Goal: Find specific page/section: Find specific page/section

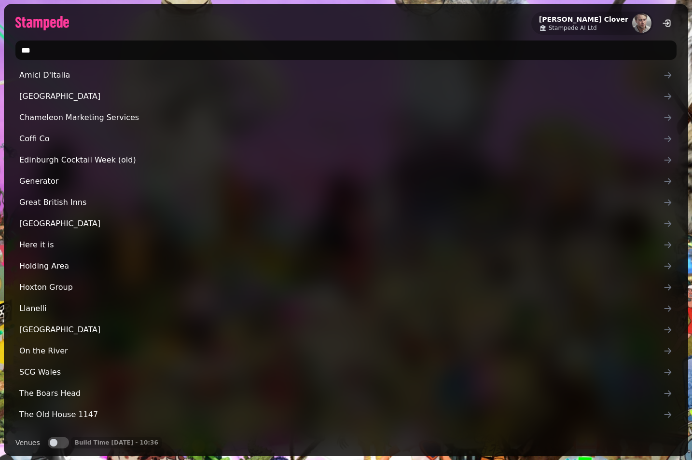
type input "****"
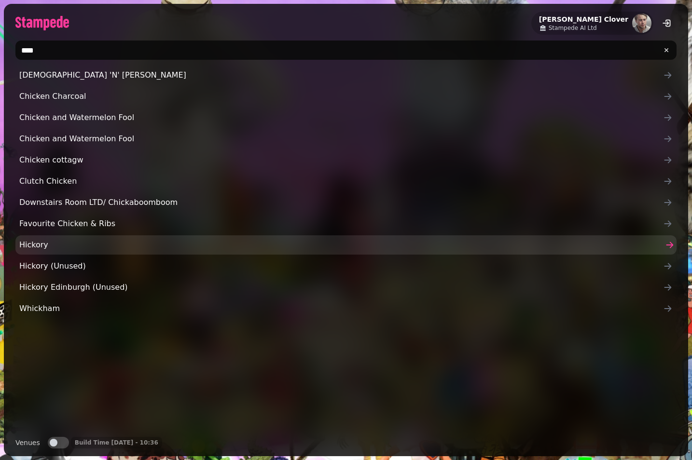
click at [110, 243] on span "Hickory" at bounding box center [341, 245] width 644 height 12
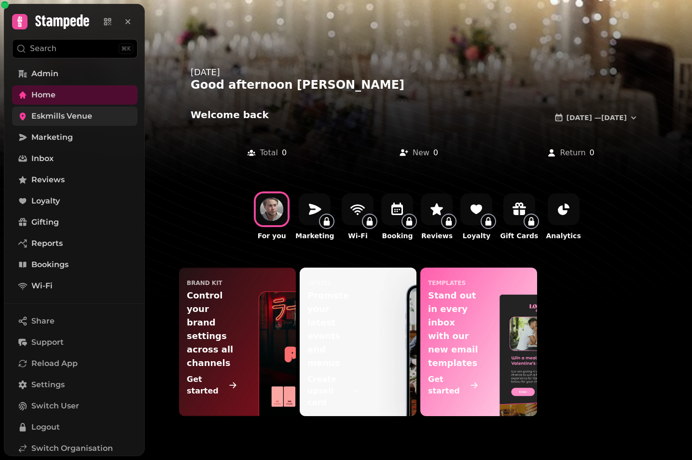
click at [69, 115] on span "Eskmills Venue" at bounding box center [61, 117] width 61 height 12
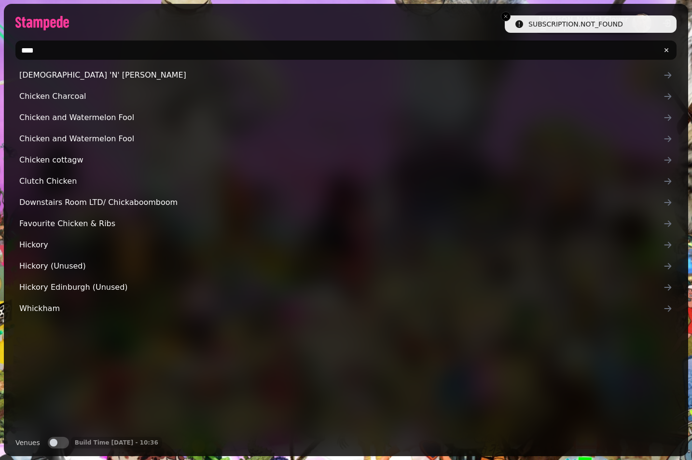
click at [60, 440] on button "Venues" at bounding box center [58, 443] width 21 height 12
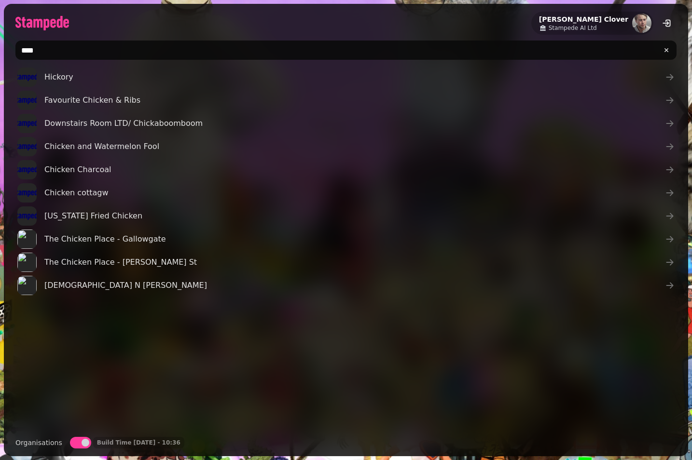
click at [78, 444] on button "Organisations" at bounding box center [80, 443] width 21 height 12
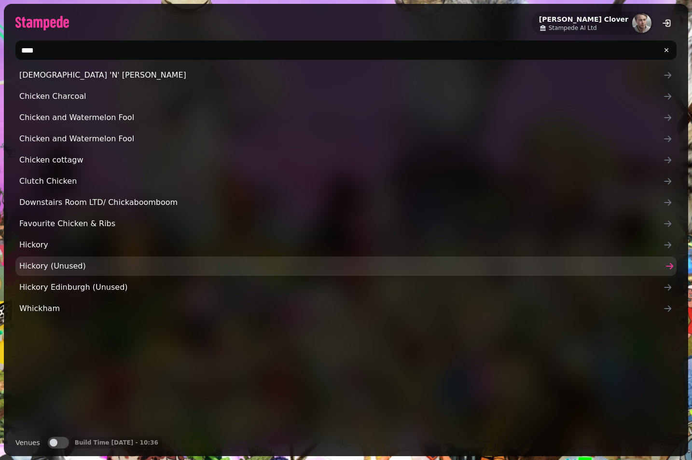
click at [63, 264] on span "Hickory (Unused)" at bounding box center [341, 267] width 644 height 12
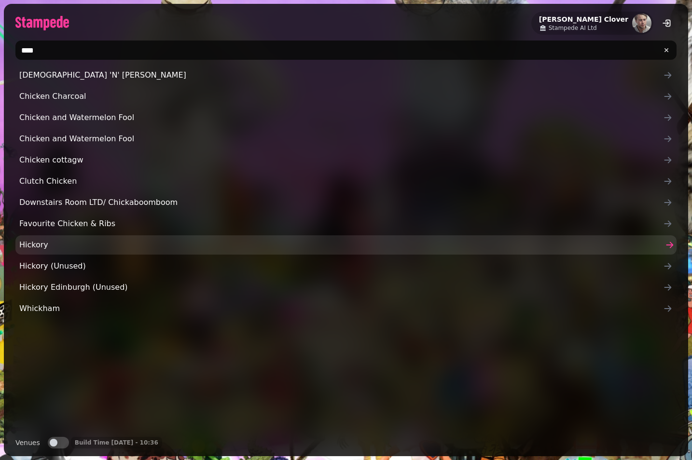
click at [52, 249] on span "Hickory" at bounding box center [341, 245] width 644 height 12
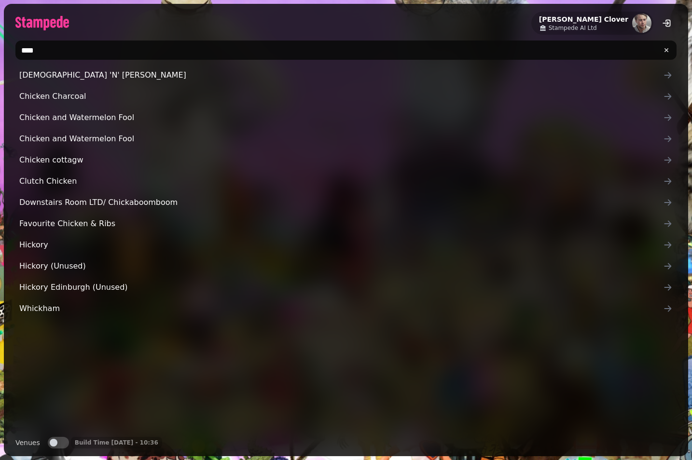
click at [41, 48] on input "****" at bounding box center [345, 50] width 661 height 19
type input "*******"
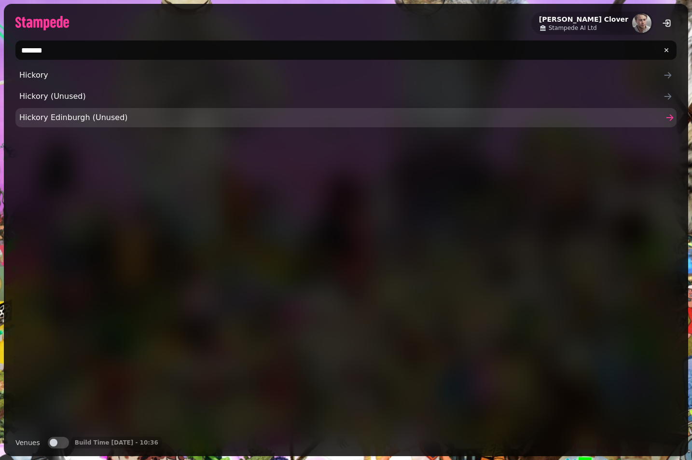
click at [127, 121] on span "Hickory Edinburgh (Unused)" at bounding box center [341, 118] width 644 height 12
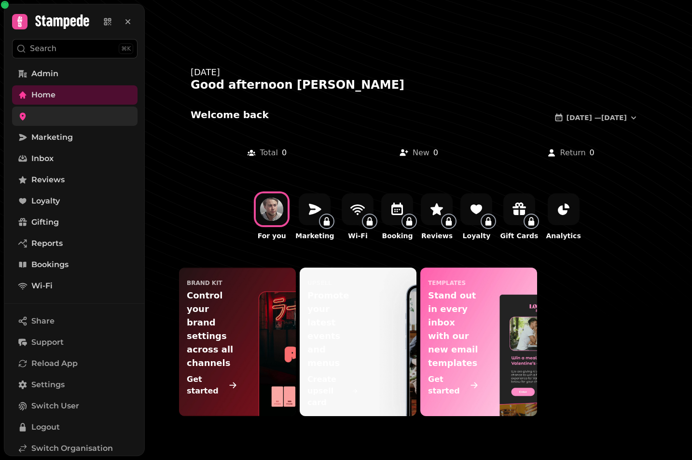
click at [66, 120] on link at bounding box center [74, 116] width 125 height 19
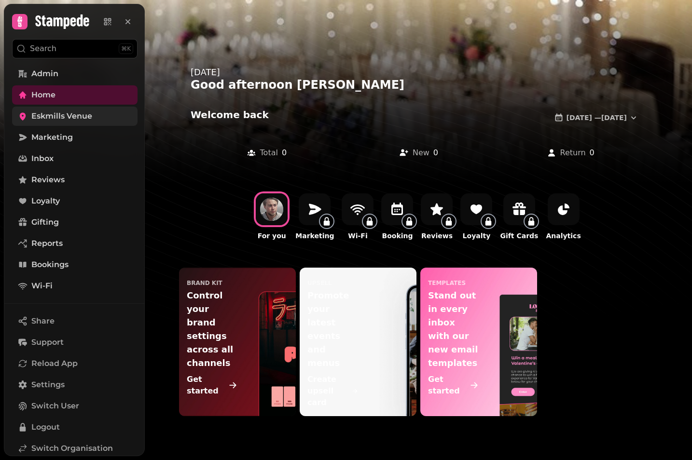
click at [78, 121] on span "Eskmills Venue" at bounding box center [61, 117] width 61 height 12
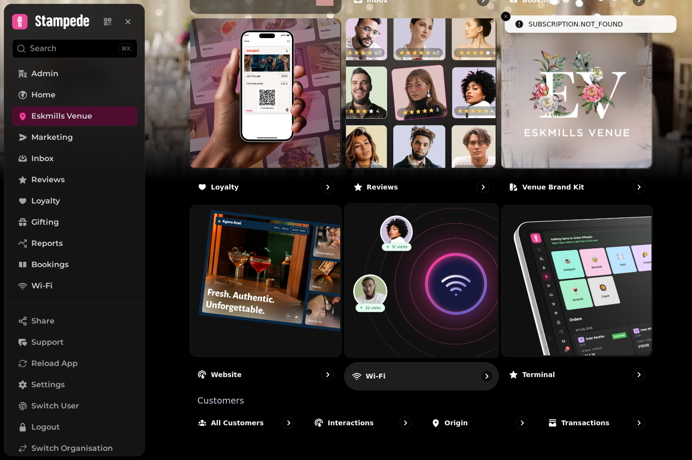
scroll to position [520, 0]
click at [370, 295] on img at bounding box center [420, 280] width 154 height 154
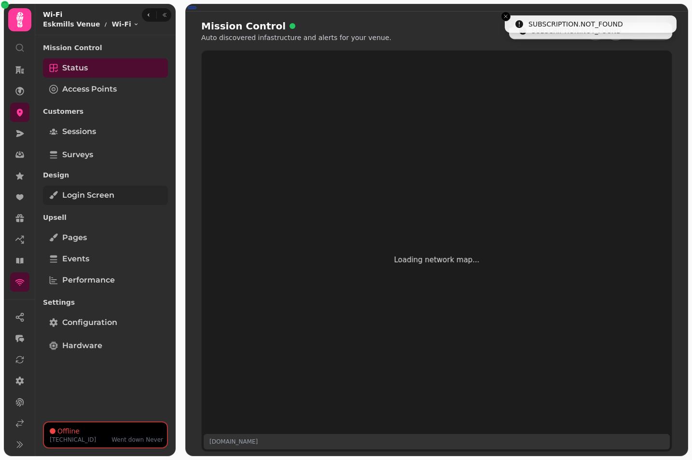
click at [122, 196] on link "Login screen" at bounding box center [105, 195] width 125 height 19
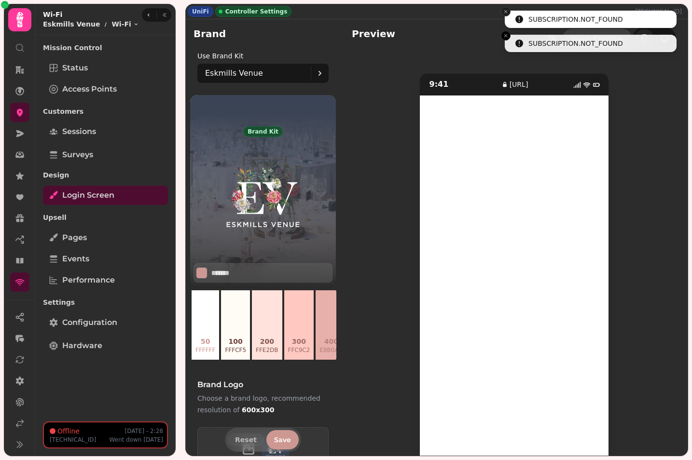
click at [505, 14] on button "Close toast" at bounding box center [506, 12] width 10 height 10
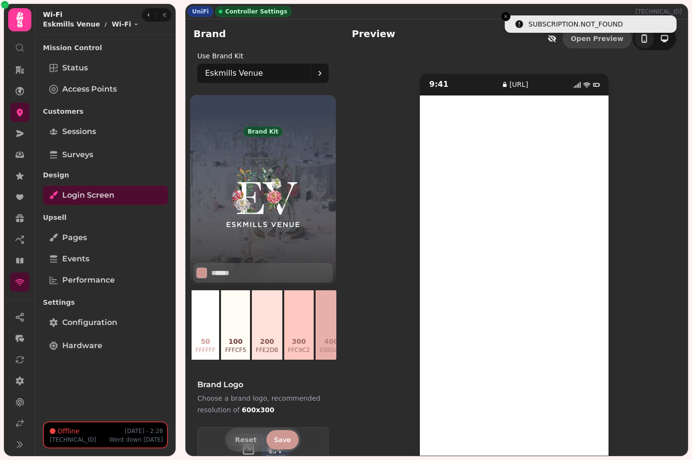
click at [505, 14] on icon "Close toast" at bounding box center [506, 17] width 6 height 6
